Goal: Information Seeking & Learning: Learn about a topic

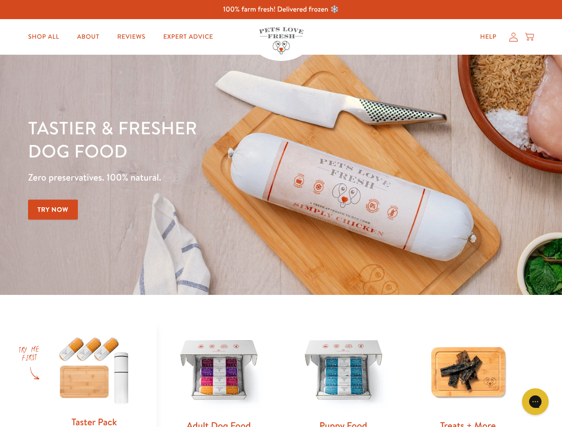
click at [281, 214] on div "Tastier & fresher dog food Zero preservatives. 100% natural. Try Now" at bounding box center [197, 175] width 338 height 118
click at [536, 402] on icon "Gorgias live chat" at bounding box center [535, 402] width 8 height 8
